Goal: Task Accomplishment & Management: Complete application form

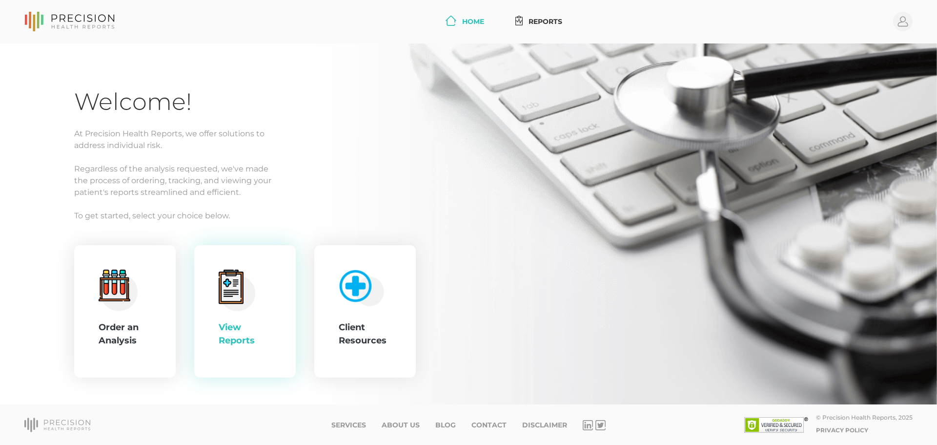
click at [269, 272] on div "View Reports" at bounding box center [245, 311] width 53 height 84
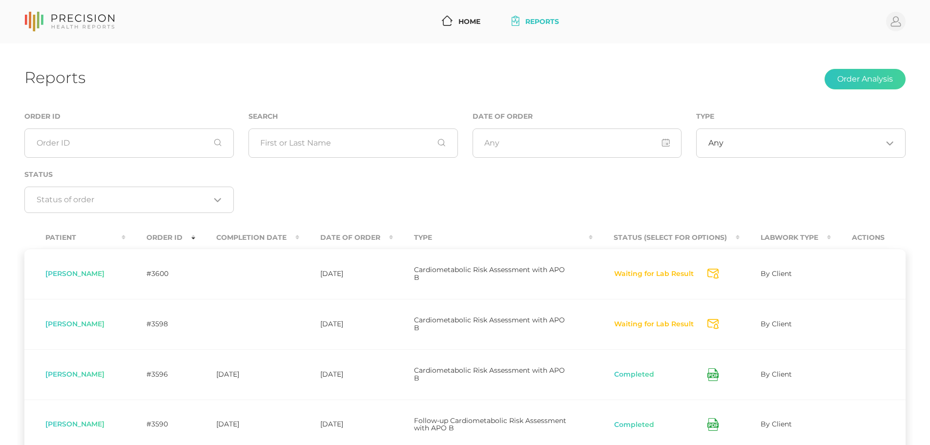
click at [180, 239] on th "Order ID" at bounding box center [160, 237] width 70 height 22
click at [178, 240] on th "Order ID" at bounding box center [160, 237] width 70 height 22
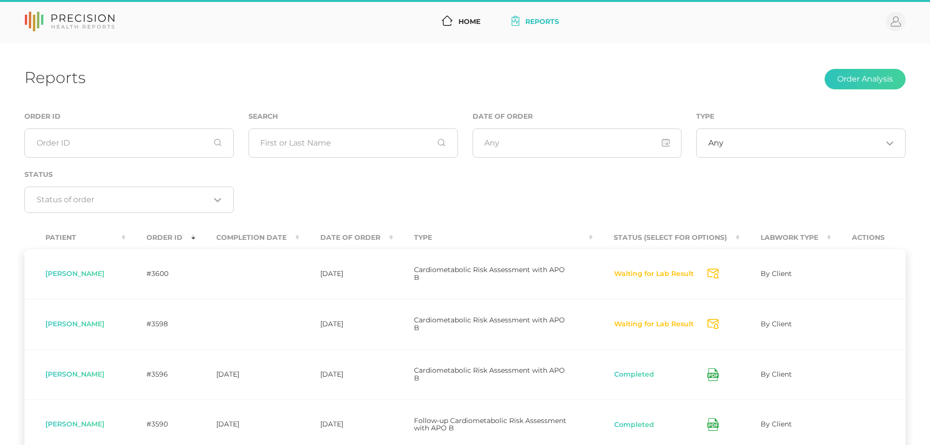
click at [283, 242] on th "Completion Date" at bounding box center [247, 237] width 104 height 22
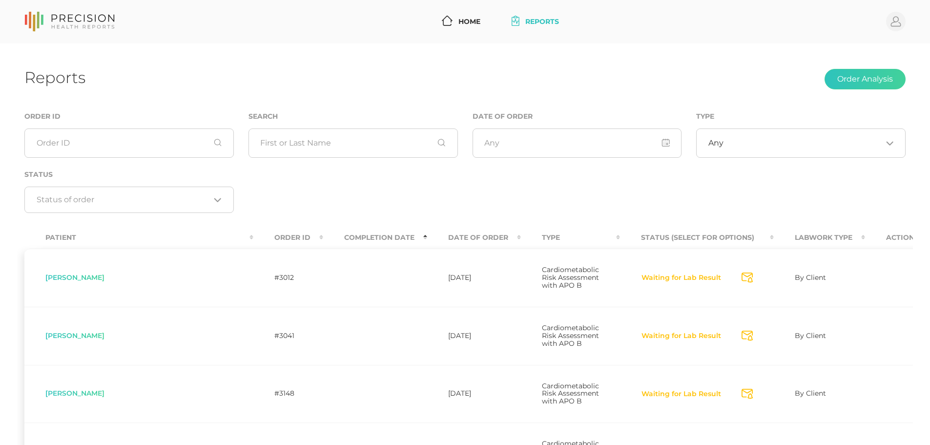
click at [323, 242] on th "Completion Date" at bounding box center [375, 237] width 104 height 22
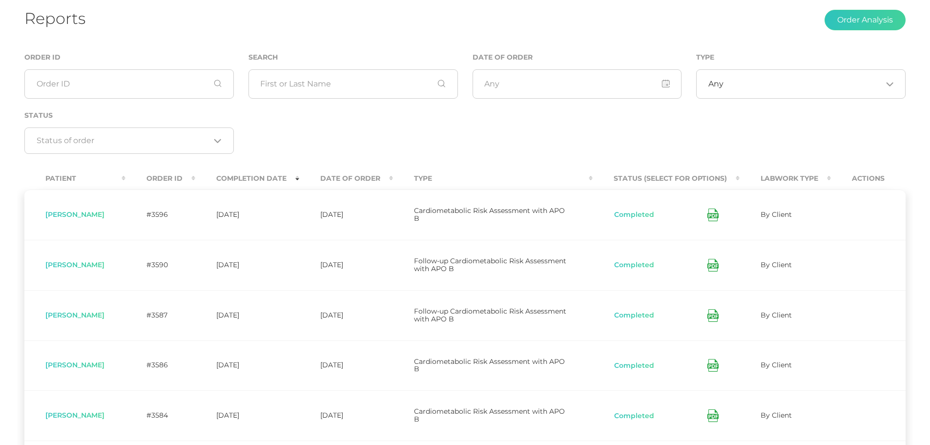
scroll to position [60, 0]
click at [717, 214] on icon at bounding box center [712, 214] width 11 height 13
click at [258, 172] on th "Completion Date" at bounding box center [247, 178] width 104 height 22
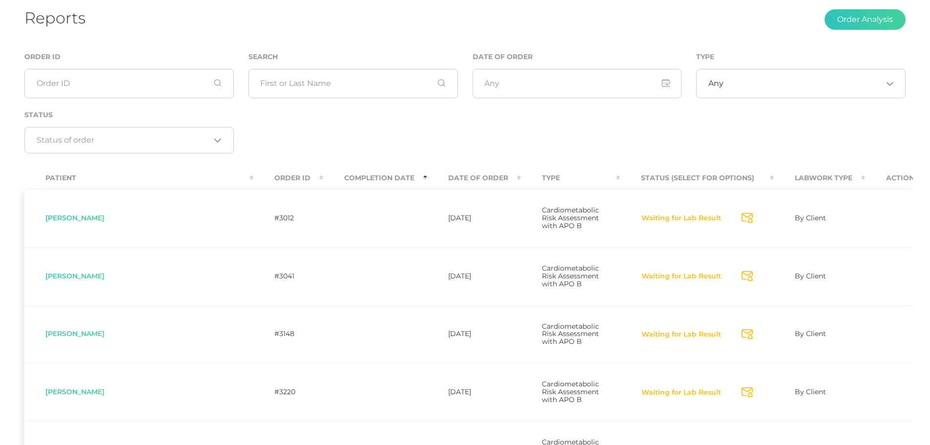
click at [427, 173] on th "Date Of Order" at bounding box center [474, 178] width 94 height 22
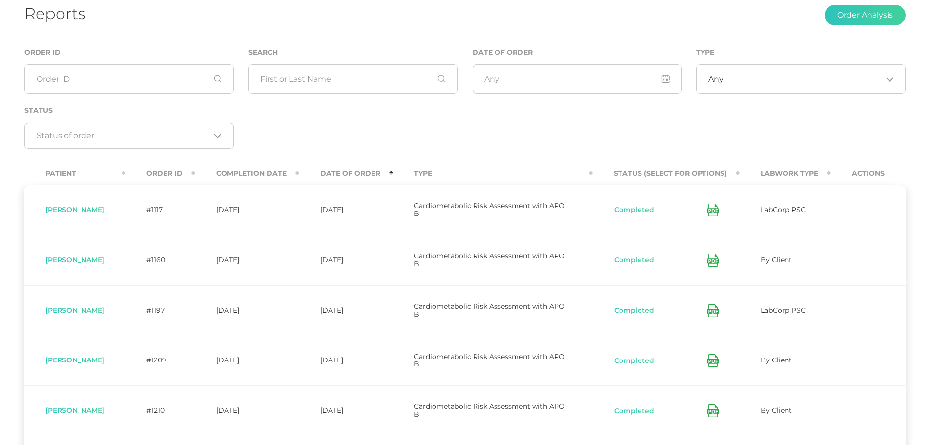
scroll to position [9, 0]
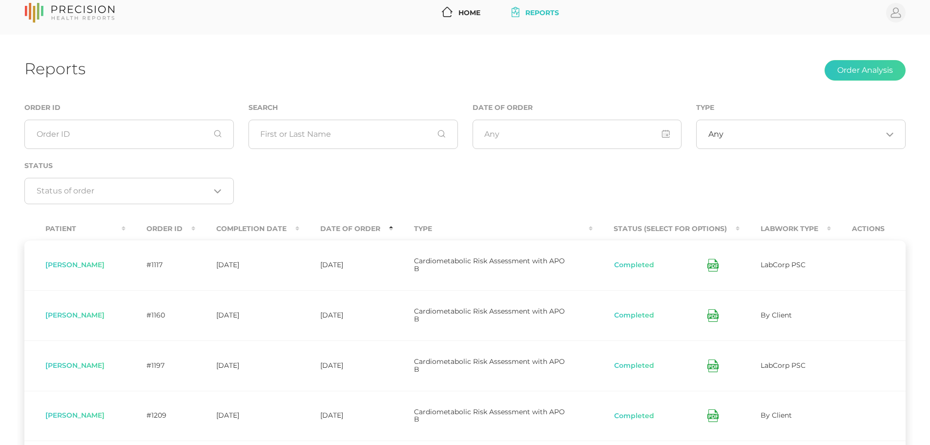
click at [393, 233] on th "Date Of Order" at bounding box center [346, 229] width 94 height 22
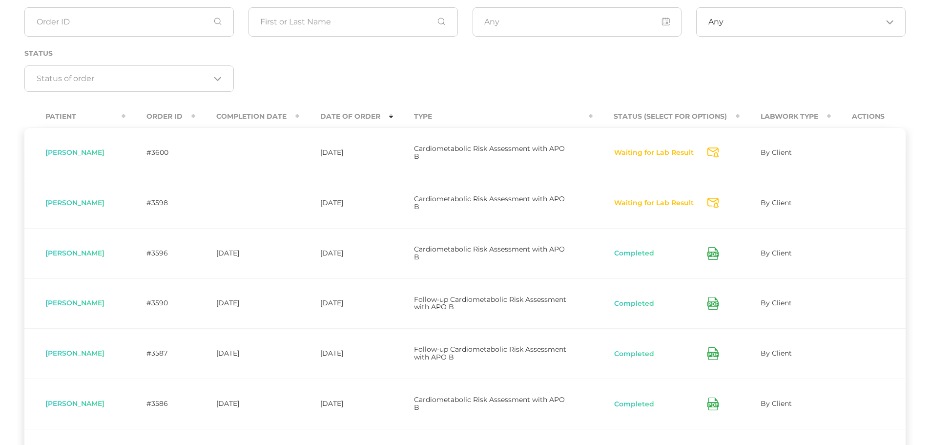
scroll to position [0, 0]
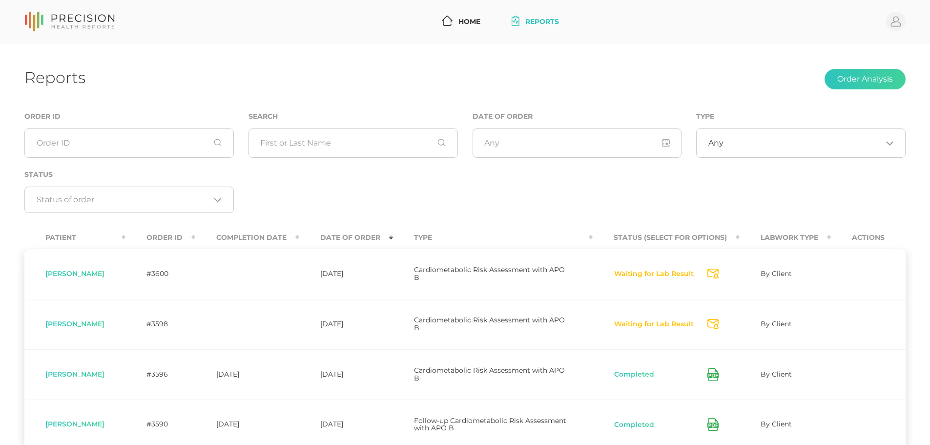
click at [864, 234] on th "Actions" at bounding box center [868, 237] width 75 height 22
click at [463, 16] on link "Home" at bounding box center [461, 22] width 46 height 18
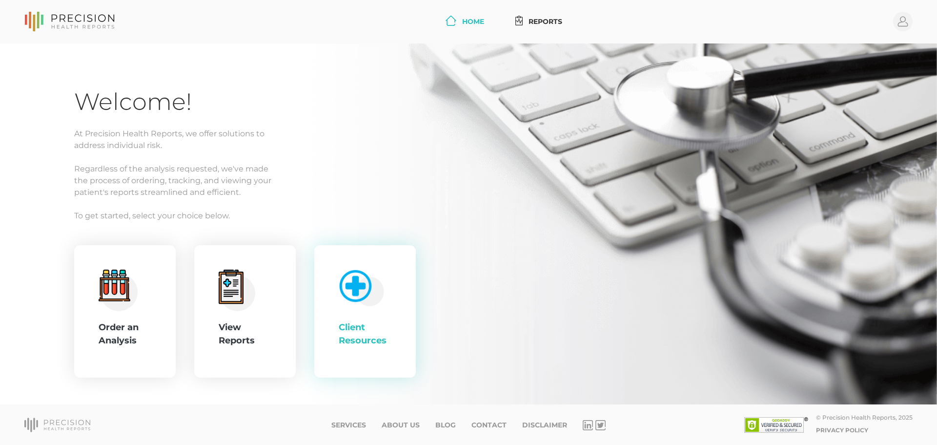
click at [383, 308] on div "Client Resources" at bounding box center [365, 311] width 53 height 84
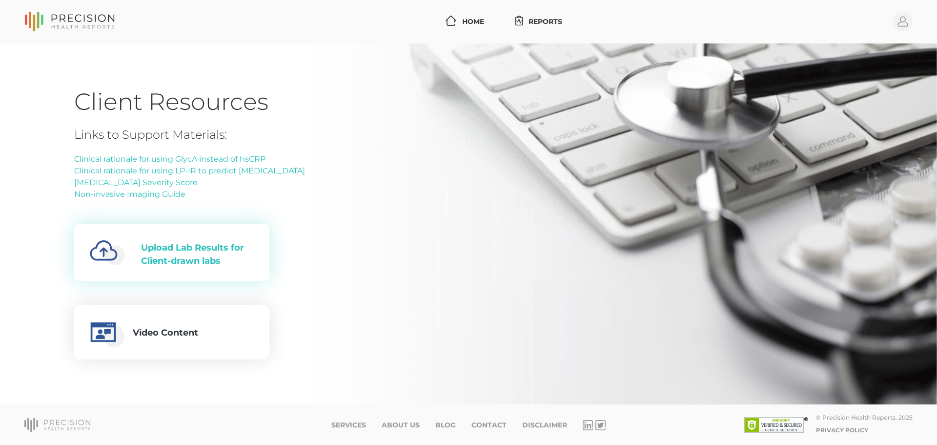
click at [224, 255] on div "Upload Lab Results for Client-drawn labs" at bounding box center [197, 254] width 113 height 26
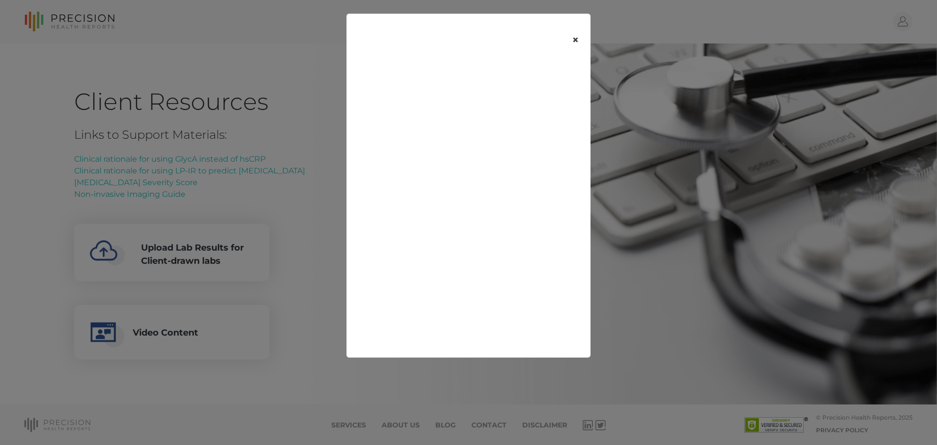
click at [569, 38] on button "×" at bounding box center [575, 40] width 30 height 41
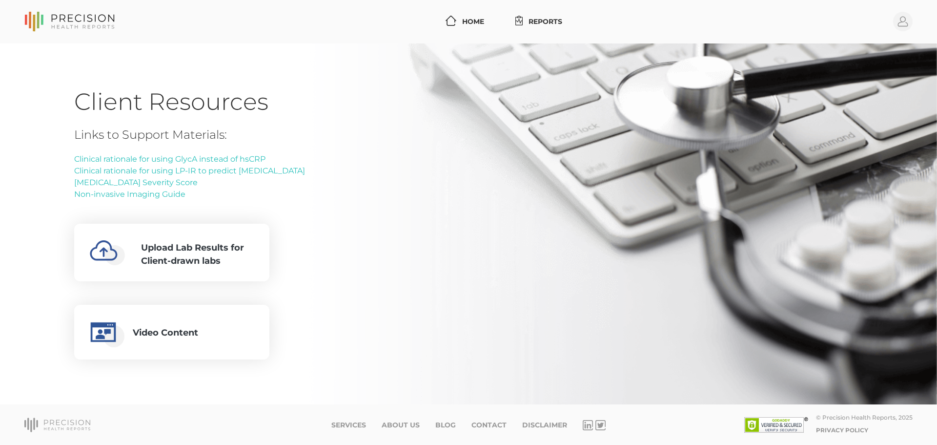
click at [479, 31] on div "Home Reports Profile" at bounding box center [514, 22] width 798 height 20
click at [475, 27] on link "Home" at bounding box center [465, 22] width 46 height 18
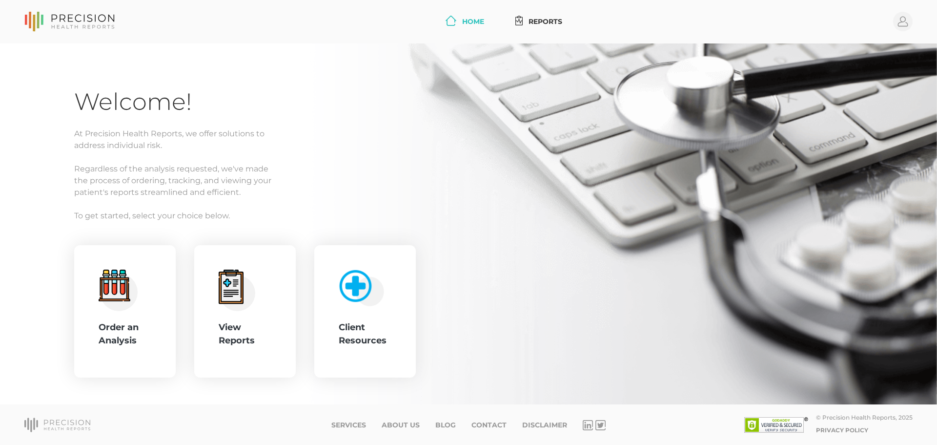
click at [461, 17] on link "Home" at bounding box center [465, 22] width 46 height 18
click at [122, 281] on icon at bounding box center [123, 284] width 5 height 19
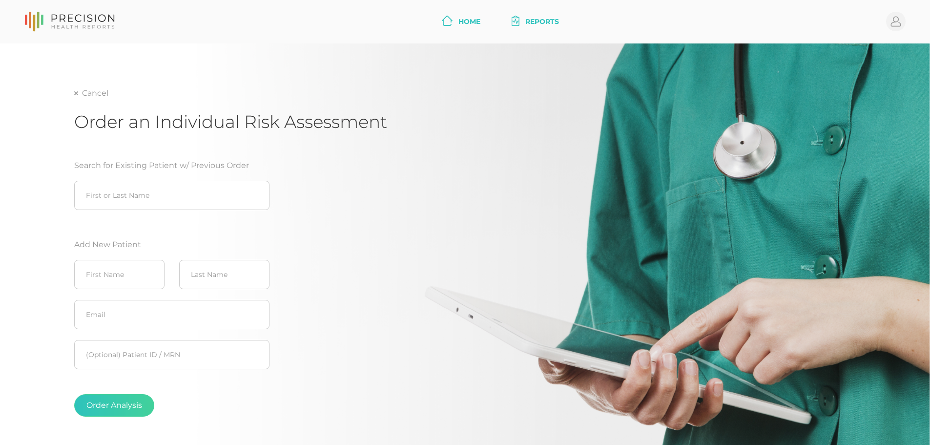
click at [451, 17] on link "Home" at bounding box center [461, 22] width 46 height 18
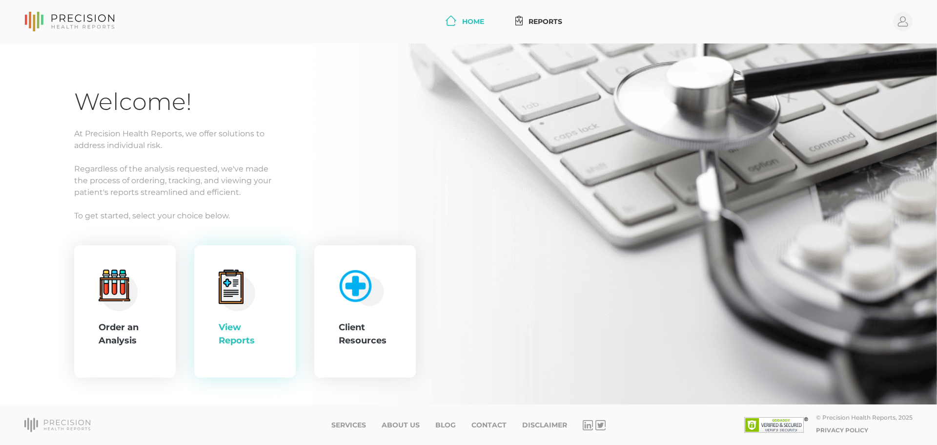
click at [243, 306] on circle at bounding box center [238, 293] width 36 height 36
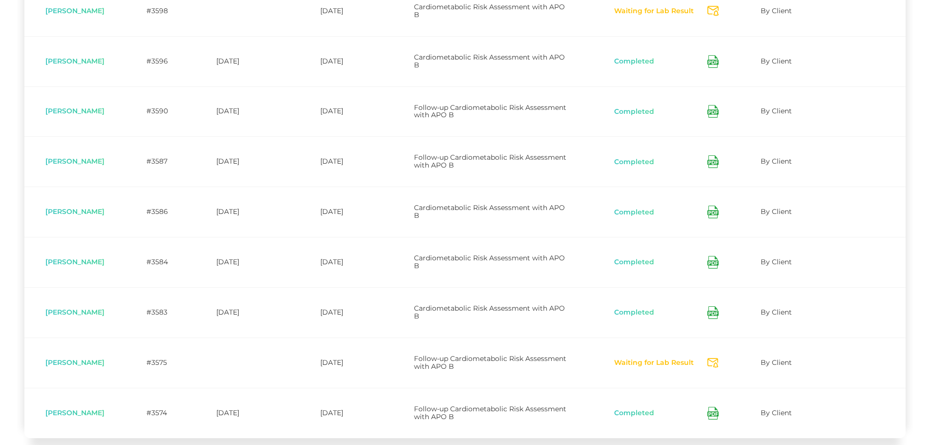
scroll to position [314, 0]
